Goal: Transaction & Acquisition: Book appointment/travel/reservation

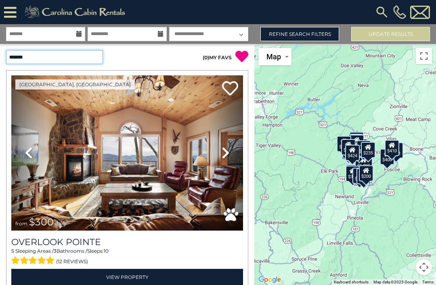
click at [39, 57] on select "**********" at bounding box center [54, 57] width 97 height 14
click at [318, 31] on link "Refine Search Filters" at bounding box center [299, 34] width 79 height 14
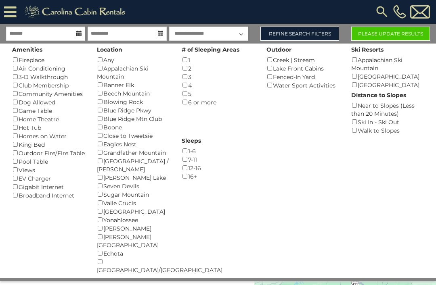
scroll to position [0, 0]
click at [385, 34] on button "Please Update Results" at bounding box center [390, 34] width 79 height 14
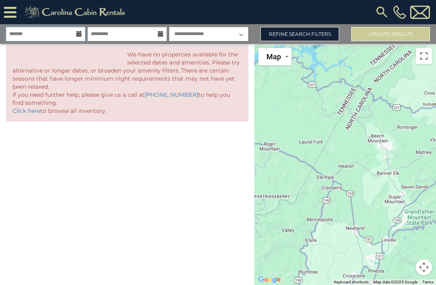
click at [76, 31] on input "text" at bounding box center [45, 34] width 79 height 14
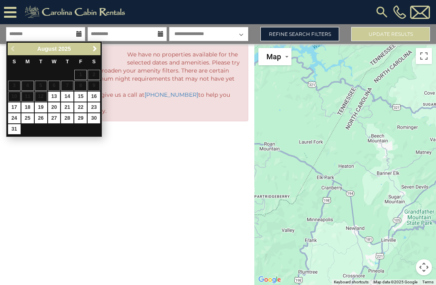
click at [94, 47] on span "Next" at bounding box center [95, 49] width 6 height 6
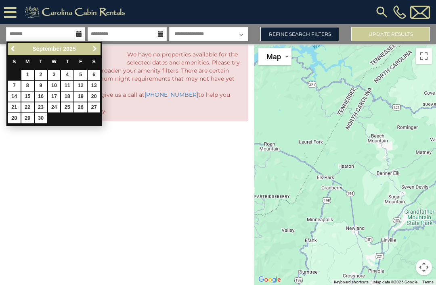
click at [96, 49] on span "Next" at bounding box center [95, 49] width 6 height 6
click at [96, 48] on span "Next" at bounding box center [95, 49] width 6 height 6
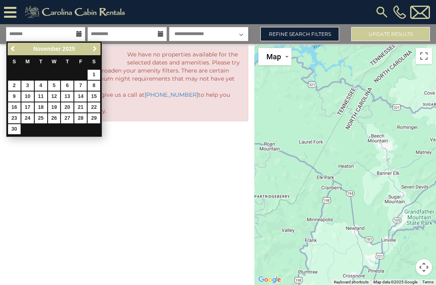
click at [92, 50] on span "Next" at bounding box center [95, 49] width 6 height 6
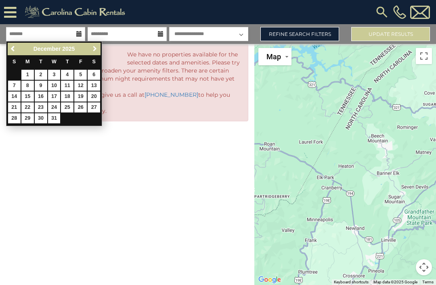
click at [93, 51] on span "Next" at bounding box center [95, 49] width 6 height 6
click at [93, 49] on span "Next" at bounding box center [95, 49] width 6 height 6
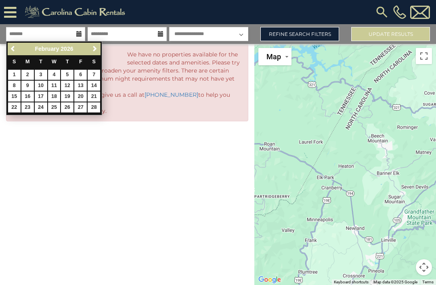
click at [92, 49] on span "Next" at bounding box center [95, 49] width 6 height 6
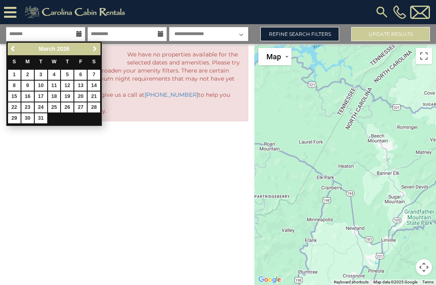
click at [94, 49] on span "Next" at bounding box center [95, 49] width 6 height 6
click at [90, 47] on link "Next" at bounding box center [95, 49] width 10 height 10
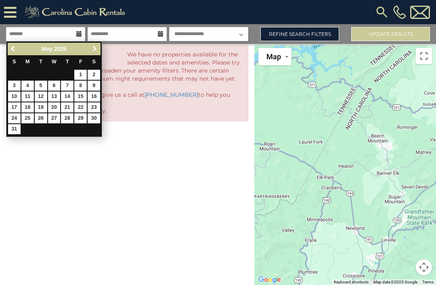
click at [91, 50] on link "Next" at bounding box center [95, 49] width 10 height 10
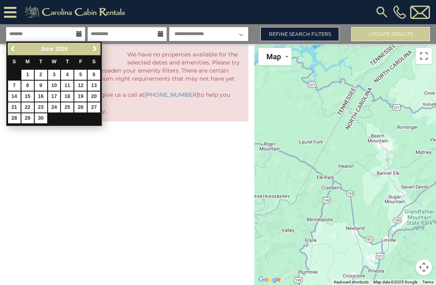
click at [91, 50] on link "Next" at bounding box center [95, 49] width 10 height 10
click at [92, 49] on span "Next" at bounding box center [95, 49] width 6 height 6
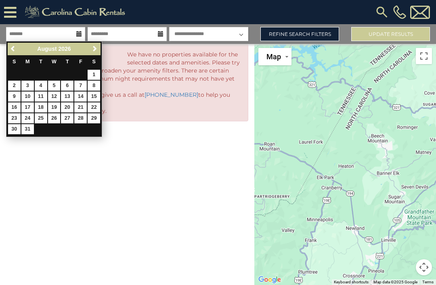
click at [95, 73] on link "1" at bounding box center [94, 75] width 13 height 10
type input "******"
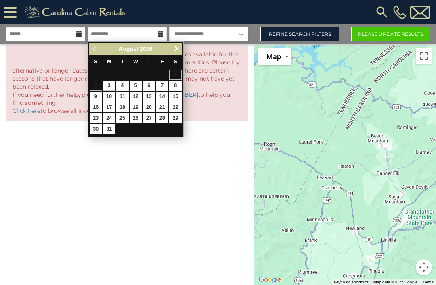
click at [174, 86] on link "8" at bounding box center [175, 86] width 13 height 10
type input "******"
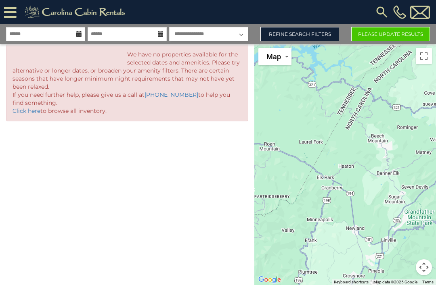
click at [388, 34] on button "Please Update Results" at bounding box center [390, 34] width 79 height 14
